Goal: Information Seeking & Learning: Learn about a topic

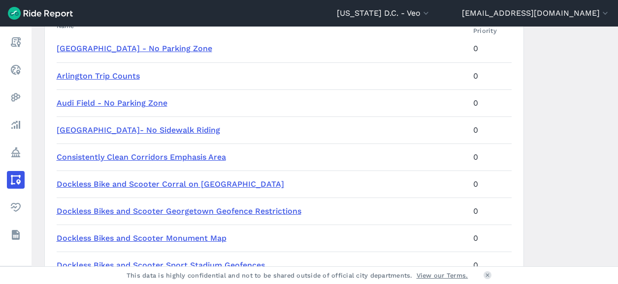
scroll to position [197, 0]
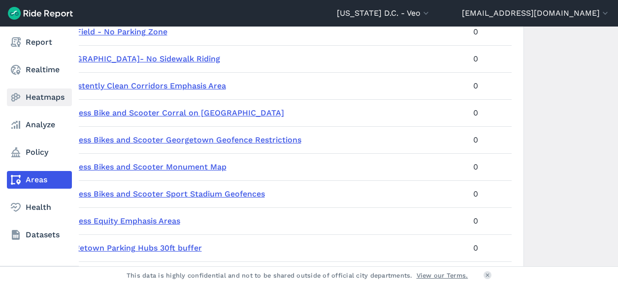
click at [33, 100] on link "Heatmaps" at bounding box center [39, 98] width 65 height 18
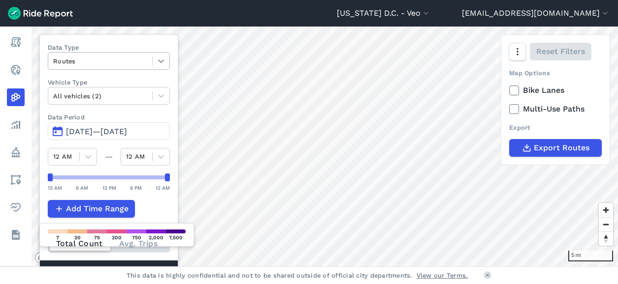
click at [158, 61] on icon at bounding box center [161, 61] width 10 height 10
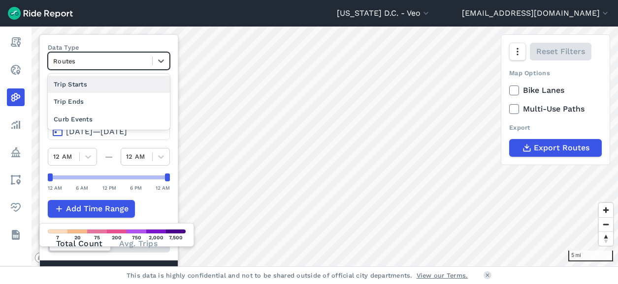
click at [79, 83] on div "Trip Starts" at bounding box center [109, 84] width 122 height 17
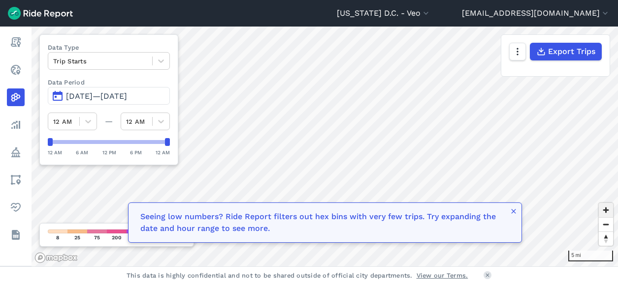
click at [608, 208] on span "Zoom in" at bounding box center [605, 210] width 14 height 14
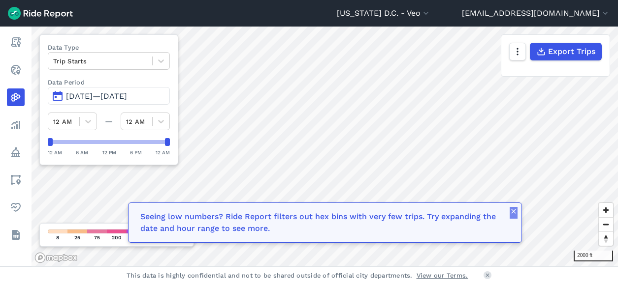
click at [511, 215] on icon "button" at bounding box center [513, 212] width 8 height 8
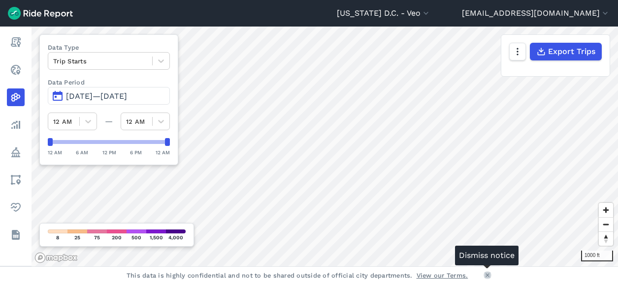
click at [488, 278] on icon at bounding box center [487, 276] width 6 height 6
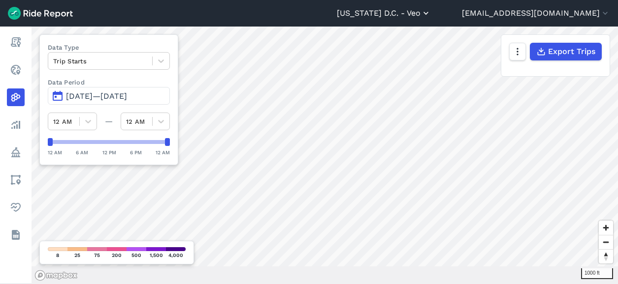
click at [431, 11] on icon "button" at bounding box center [426, 13] width 10 height 10
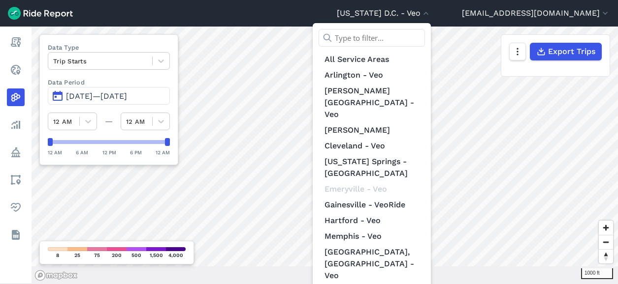
click at [515, 52] on div at bounding box center [309, 142] width 618 height 284
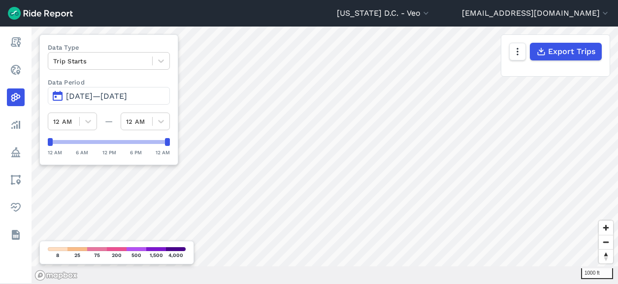
click at [515, 52] on icon "button" at bounding box center [517, 52] width 10 height 10
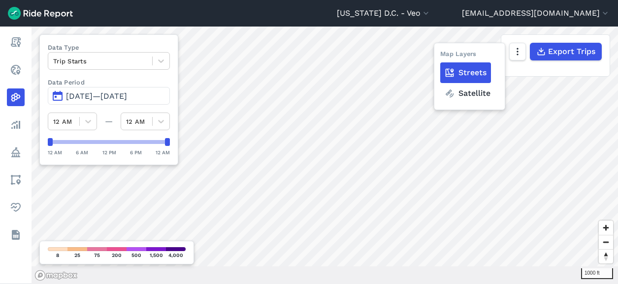
click at [473, 95] on label "Satellite" at bounding box center [467, 93] width 55 height 21
click at [440, 56] on input "Satellite" at bounding box center [440, 52] width 0 height 6
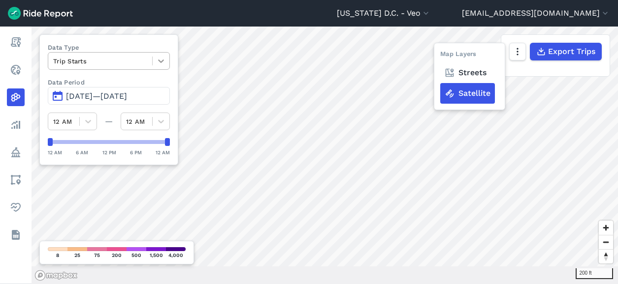
click at [158, 62] on icon at bounding box center [161, 61] width 10 height 10
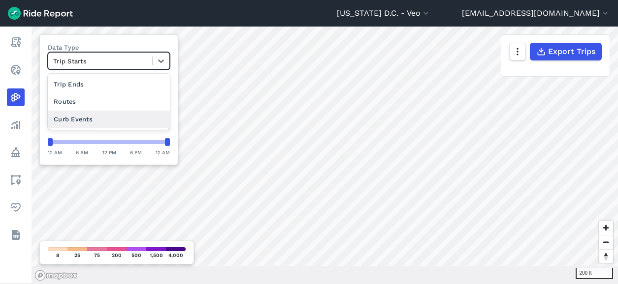
click at [91, 119] on div "Curb Events" at bounding box center [109, 119] width 122 height 17
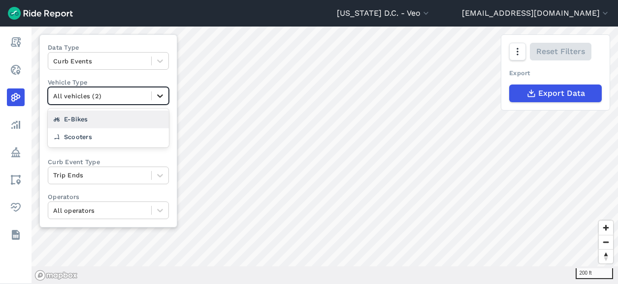
click at [156, 96] on icon at bounding box center [160, 96] width 10 height 10
click at [114, 94] on div at bounding box center [99, 96] width 93 height 11
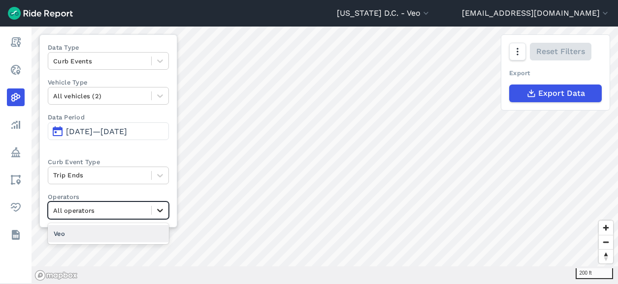
click at [157, 211] on icon at bounding box center [160, 211] width 10 height 10
click at [94, 230] on div "Veo" at bounding box center [108, 233] width 121 height 17
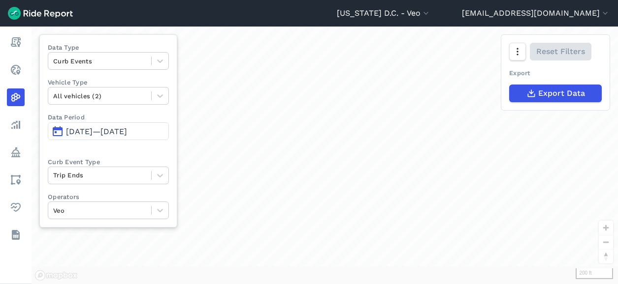
click at [352, 194] on div "loading" at bounding box center [324, 156] width 586 height 258
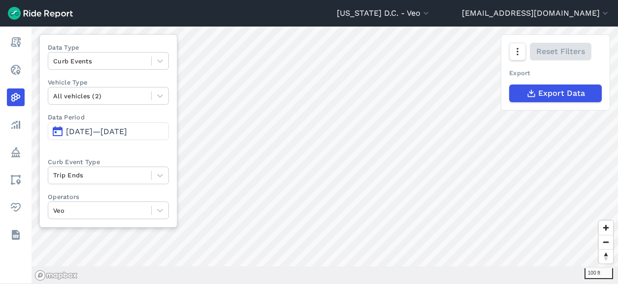
click at [127, 131] on span "[DATE]—[DATE]" at bounding box center [96, 131] width 61 height 9
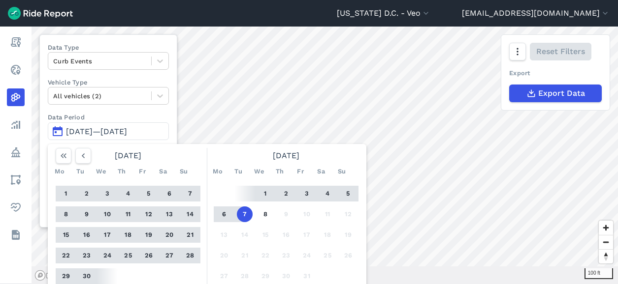
click at [219, 193] on div "1 2 3 4 5 6 7 8 9 10 11 12 13 14 15 16 17 18 19 20 21 22 23 24 25 26 27 28 29 3…" at bounding box center [286, 235] width 153 height 111
click at [74, 135] on span "[DATE]—[DATE]" at bounding box center [96, 131] width 61 height 9
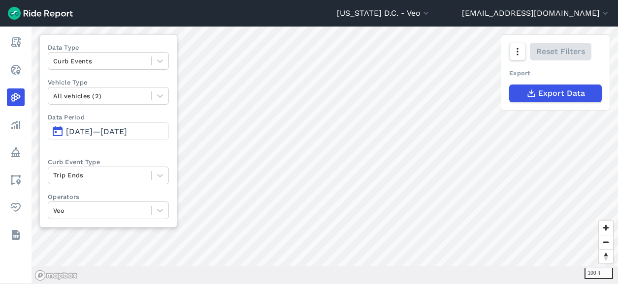
click at [115, 129] on span "[DATE]—[DATE]" at bounding box center [96, 131] width 61 height 9
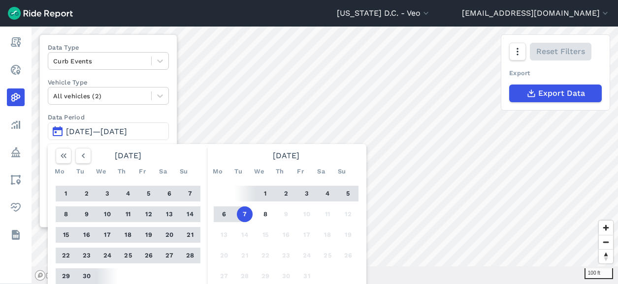
click at [66, 274] on button "29" at bounding box center [66, 277] width 16 height 16
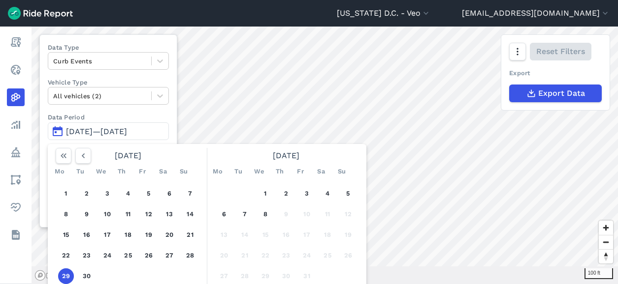
click at [66, 274] on button "29" at bounding box center [66, 277] width 16 height 16
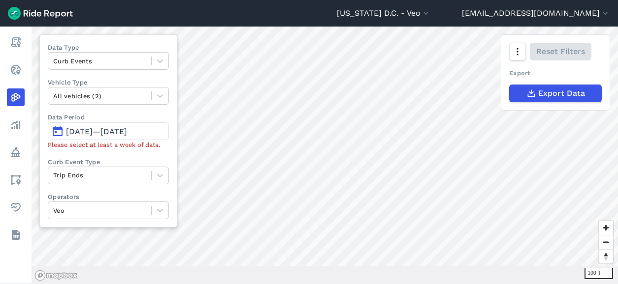
click at [66, 276] on link "Mapbox logo" at bounding box center [55, 275] width 43 height 11
click at [125, 133] on span "[DATE]—[DATE]" at bounding box center [96, 131] width 61 height 9
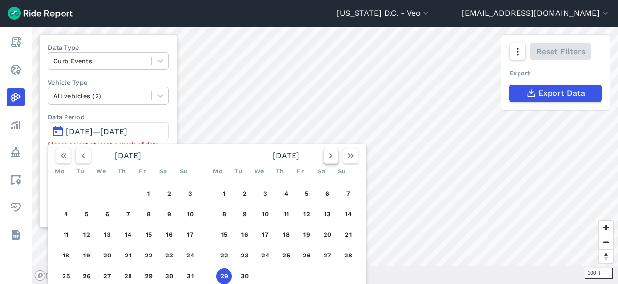
click at [331, 153] on icon "button" at bounding box center [331, 156] width 10 height 10
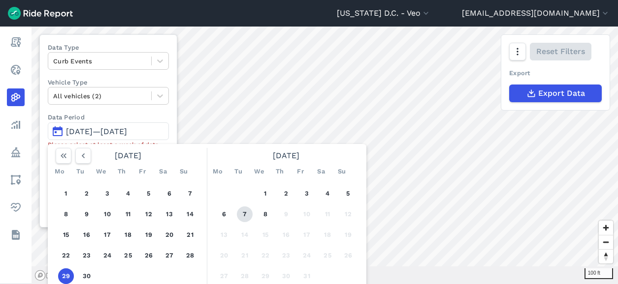
click at [248, 213] on button "7" at bounding box center [245, 215] width 16 height 16
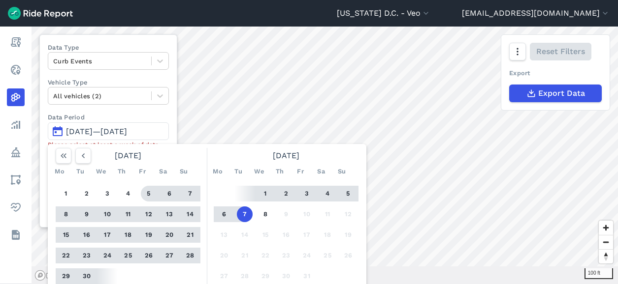
click at [92, 132] on span "[DATE]—[DATE]" at bounding box center [96, 131] width 61 height 9
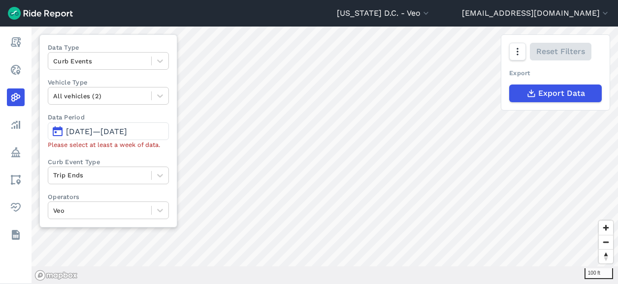
click at [127, 129] on span "[DATE]—[DATE]" at bounding box center [96, 131] width 61 height 9
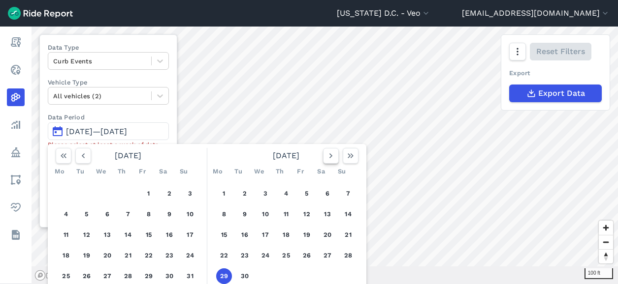
click at [331, 157] on icon "button" at bounding box center [331, 156] width 10 height 10
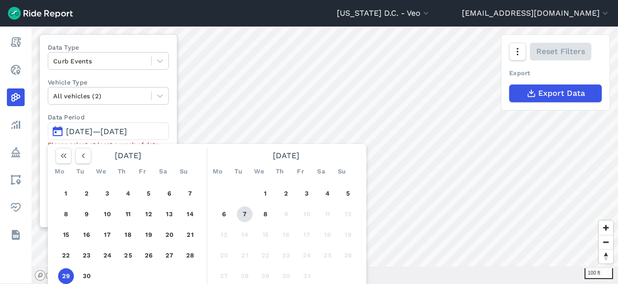
click at [248, 215] on button "7" at bounding box center [245, 215] width 16 height 16
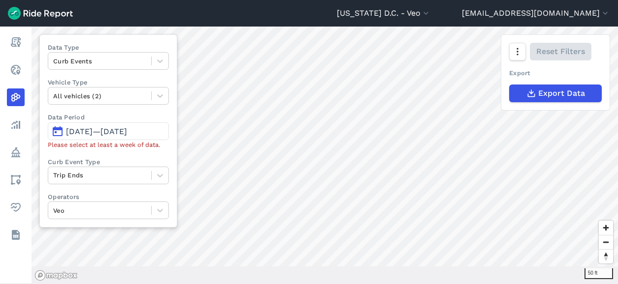
click at [80, 130] on span "[DATE]—[DATE]" at bounding box center [96, 131] width 61 height 9
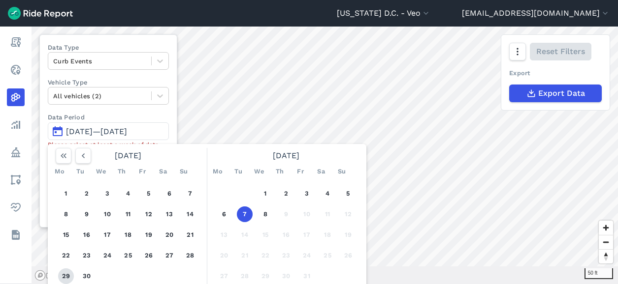
click at [64, 270] on button "29" at bounding box center [66, 277] width 16 height 16
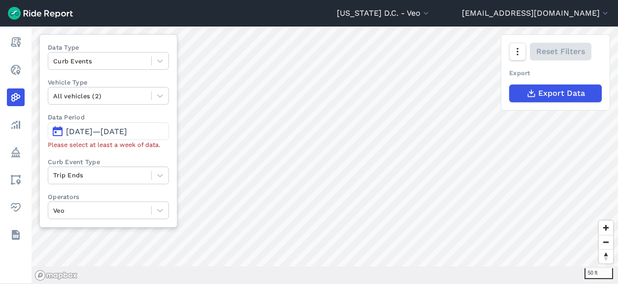
click at [125, 136] on button "[DATE]—[DATE]" at bounding box center [108, 132] width 121 height 18
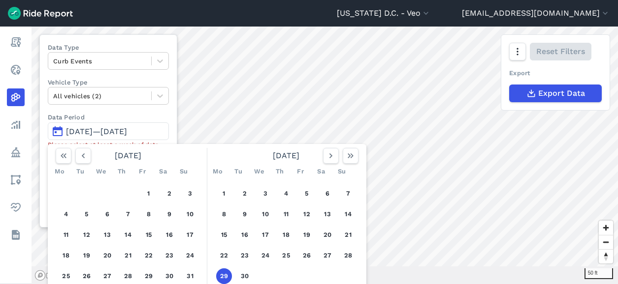
click at [127, 132] on span "[DATE]—[DATE]" at bounding box center [96, 131] width 61 height 9
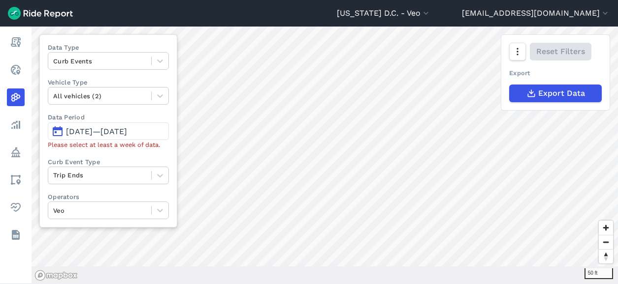
click at [96, 130] on span "[DATE]—[DATE]" at bounding box center [96, 131] width 61 height 9
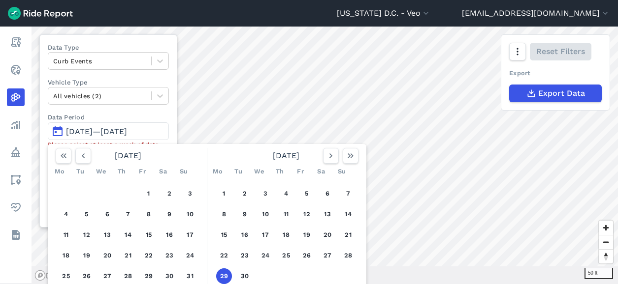
click at [221, 271] on button "29" at bounding box center [224, 277] width 16 height 16
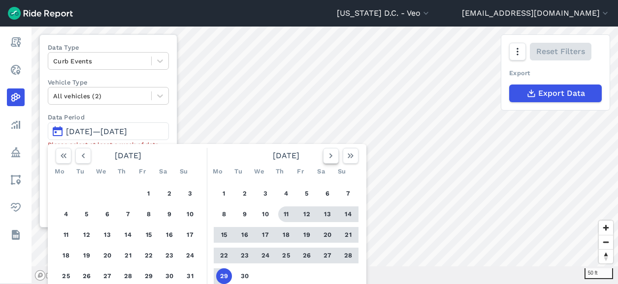
click at [331, 151] on button "button" at bounding box center [331, 156] width 16 height 16
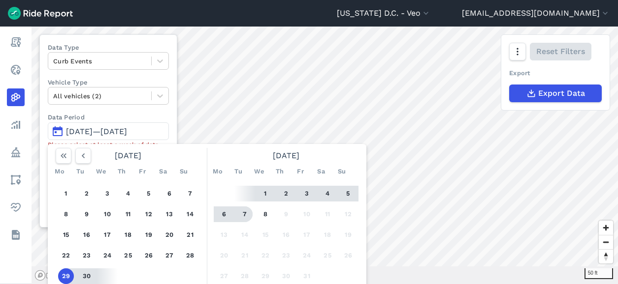
click at [247, 209] on button "7" at bounding box center [245, 215] width 16 height 16
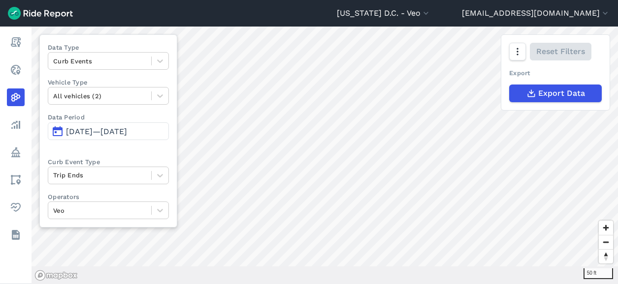
click at [302, 275] on div "50 ft" at bounding box center [324, 156] width 586 height 258
click at [127, 132] on span "[DATE]—[DATE]" at bounding box center [96, 131] width 61 height 9
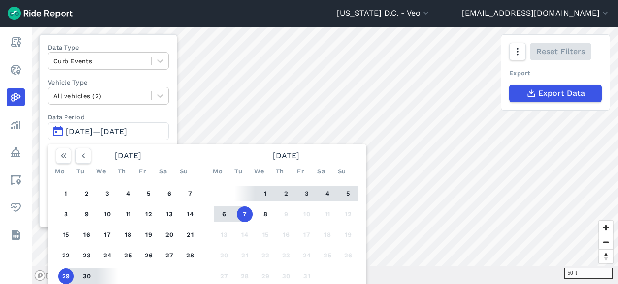
click at [85, 280] on button "30" at bounding box center [87, 277] width 16 height 16
click at [266, 213] on button "8" at bounding box center [265, 215] width 16 height 16
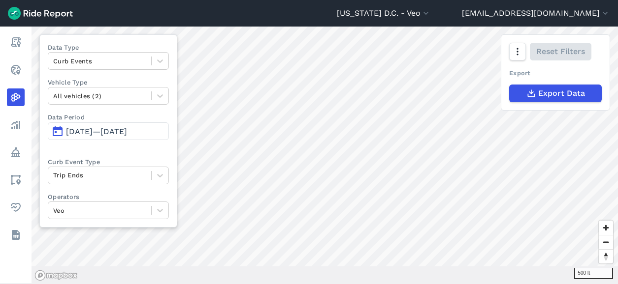
click at [144, 227] on div "500 ft Data Type Curb Events Vehicle Type All vehicles (2) Data Period [DATE]—[…" at bounding box center [324, 156] width 586 height 258
click at [175, 219] on div "500 ft Data Type Curb Events Vehicle Type All vehicles (2) Data Period [DATE]—[…" at bounding box center [324, 156] width 586 height 258
